Goal: Information Seeking & Learning: Learn about a topic

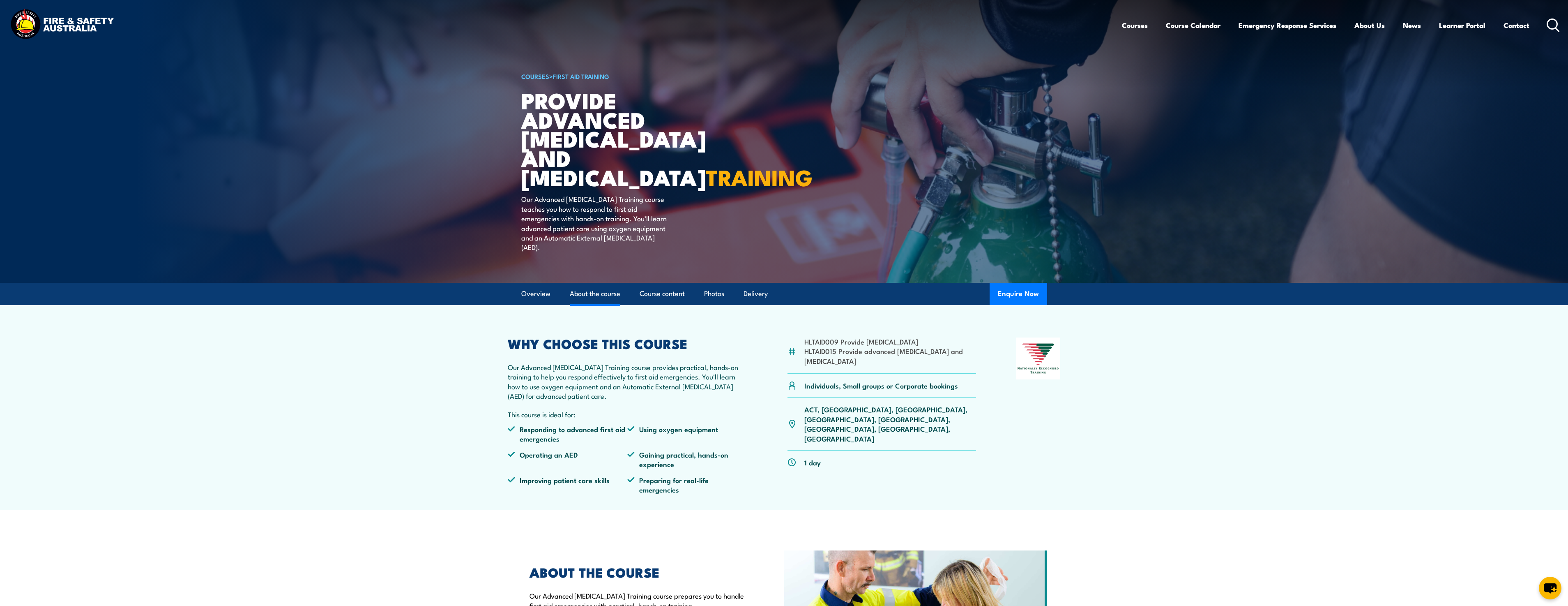
click at [592, 303] on link "About the course" at bounding box center [594, 293] width 51 height 22
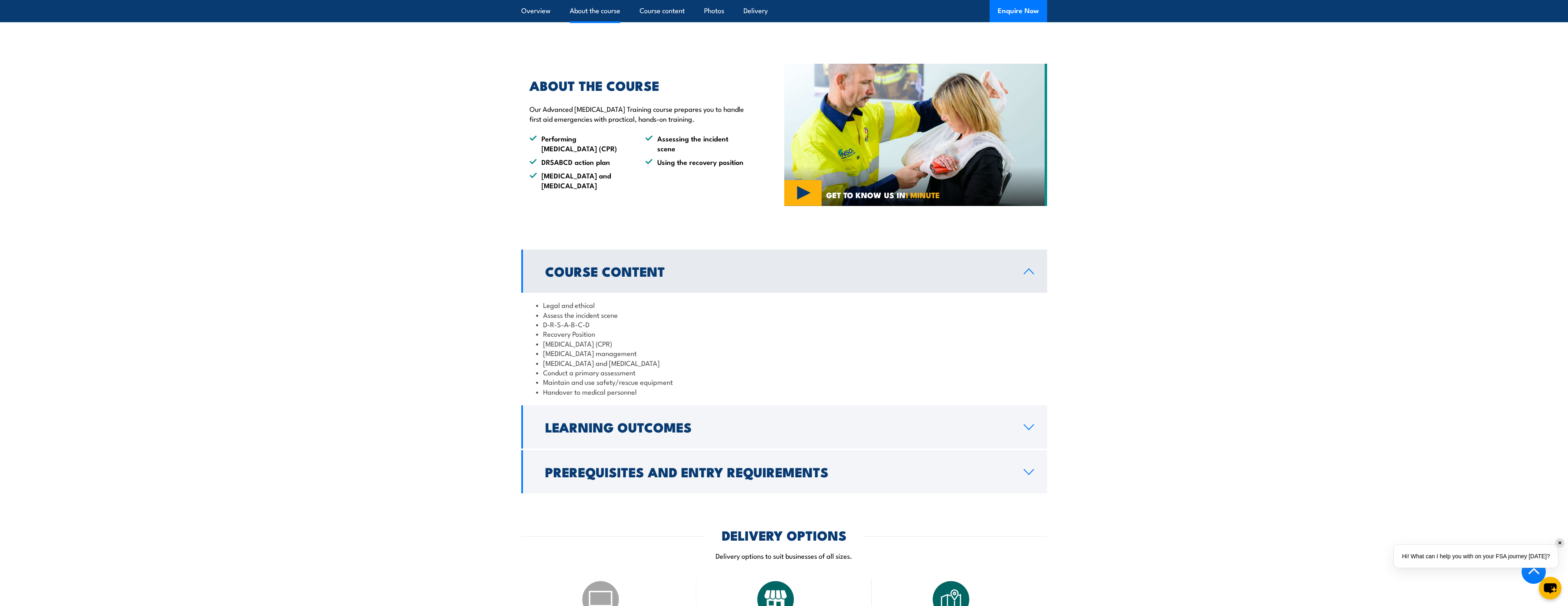
scroll to position [505, 0]
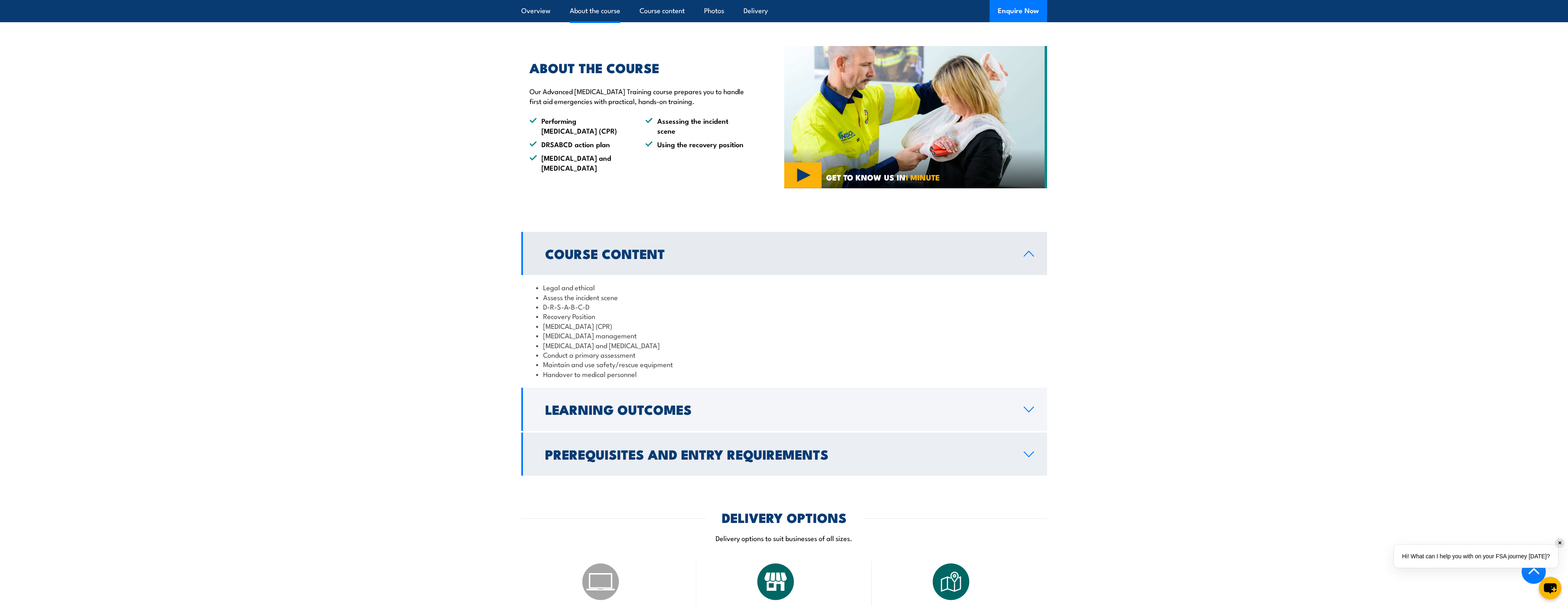
click at [650, 460] on h2 "Prerequisites and Entry Requirements" at bounding box center [778, 454] width 465 height 11
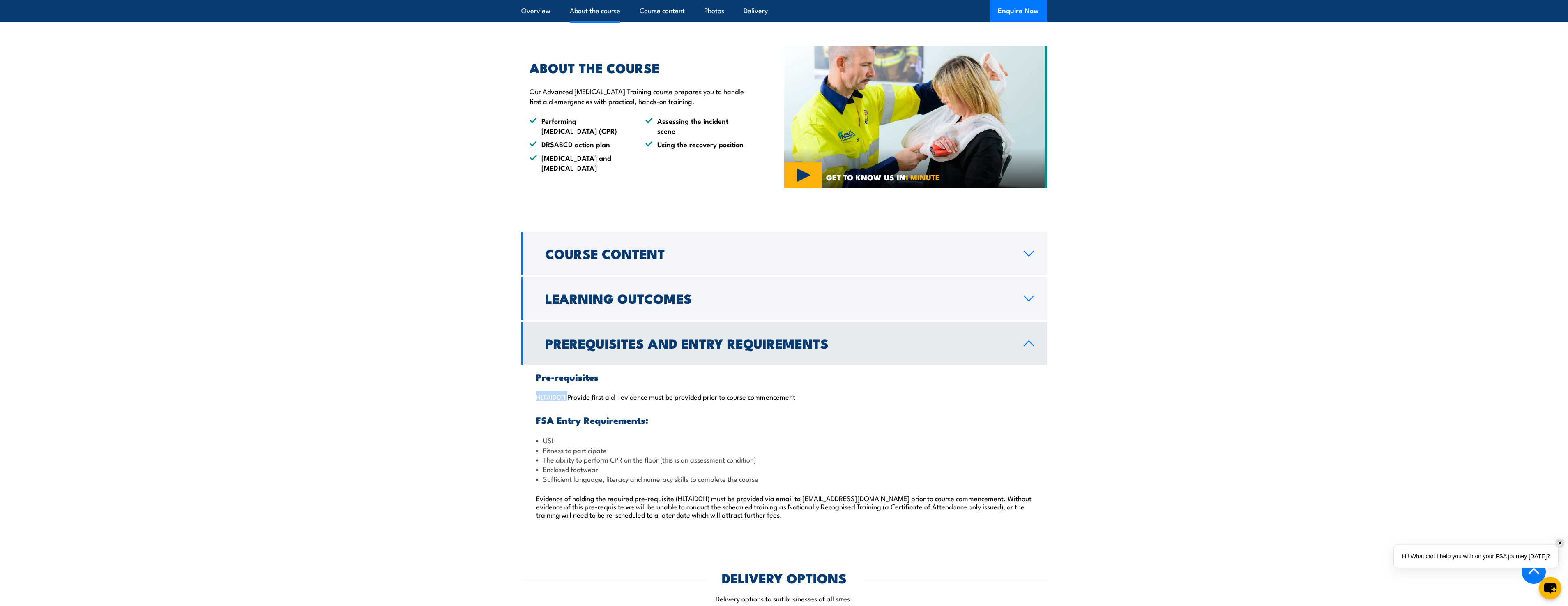
drag, startPoint x: 533, startPoint y: 415, endPoint x: 566, endPoint y: 415, distance: 33.0
click at [566, 415] on div "Pre-requisites HLTAID011 Provide first aid - evidence must be provided prior to…" at bounding box center [784, 450] width 525 height 171
copy p "HLTAID011"
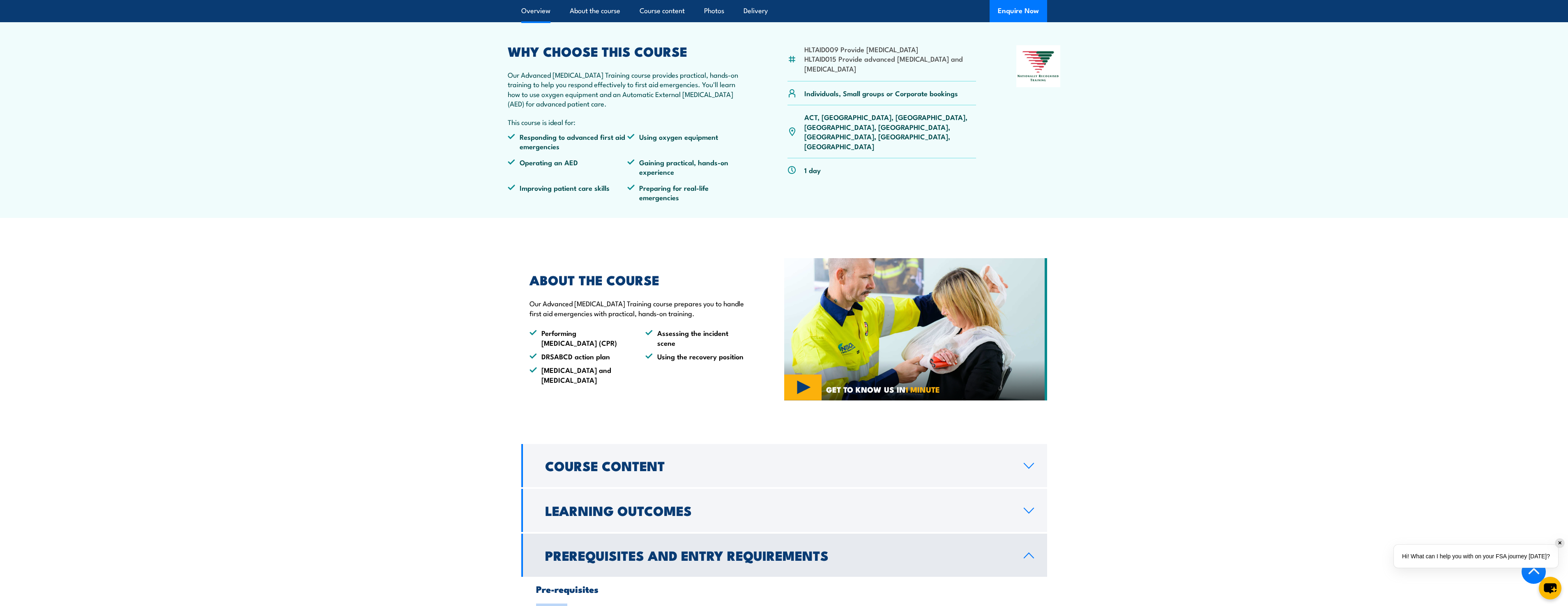
scroll to position [216, 0]
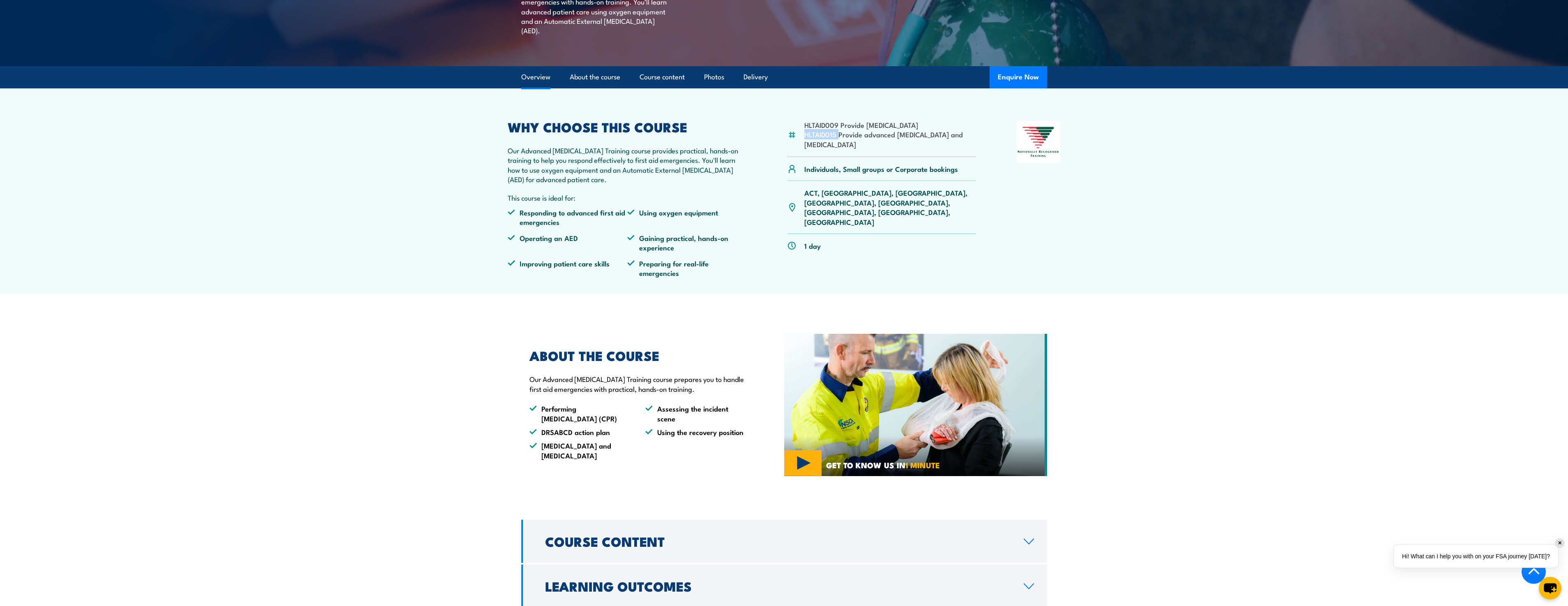
drag, startPoint x: 804, startPoint y: 144, endPoint x: 838, endPoint y: 145, distance: 34.0
click at [838, 145] on div "HLTAID009 Provide [MEDICAL_DATA] HLTAID015 Provide advanced [MEDICAL_DATA] and …" at bounding box center [881, 139] width 188 height 36
copy li "HLTAID015"
